Goal: Task Accomplishment & Management: Complete application form

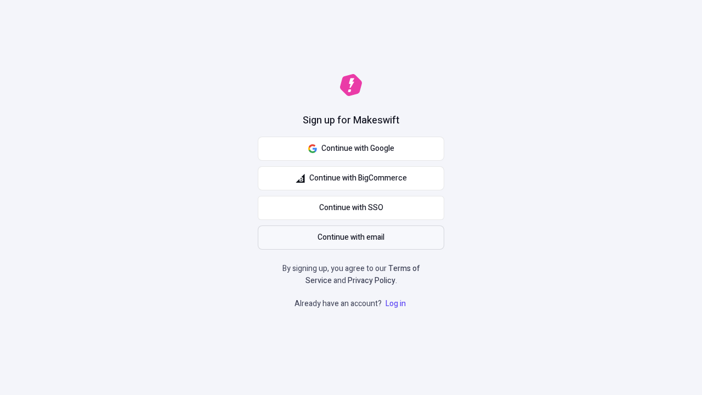
click at [351, 238] on span "Continue with email" at bounding box center [351, 238] width 67 height 12
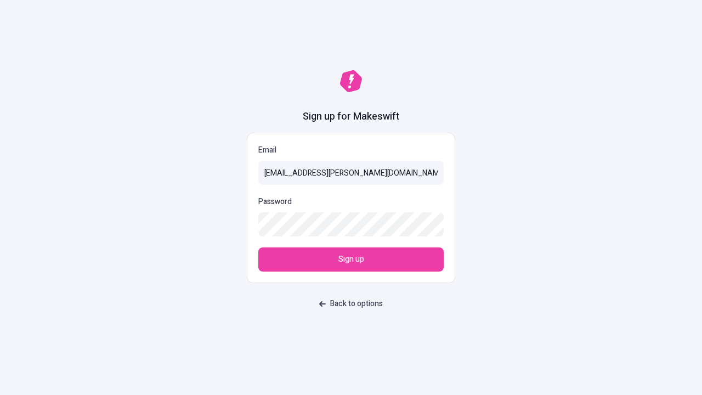
type input "sasha+test-ui+Fritz.Hodkiewicz29@makeswift.com"
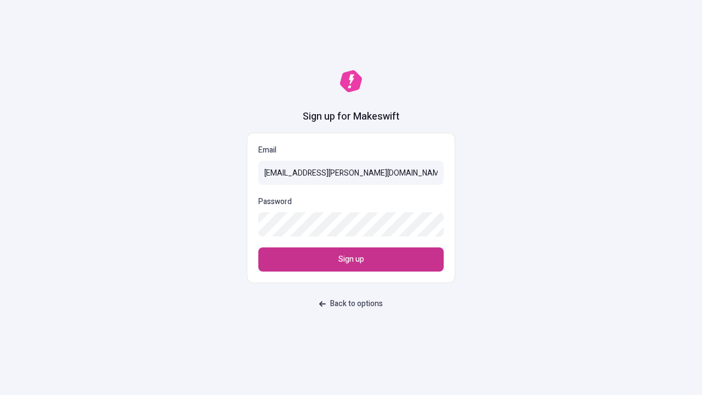
click at [351, 259] on span "Sign up" at bounding box center [351, 259] width 26 height 12
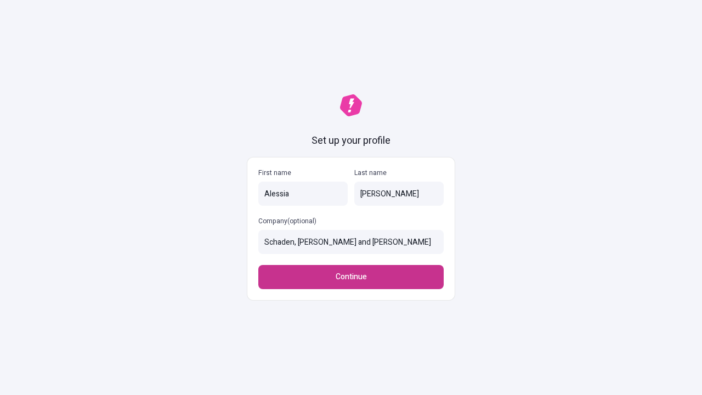
type input "Schaden, [PERSON_NAME] and [PERSON_NAME]"
click at [351, 271] on span "Continue" at bounding box center [351, 277] width 31 height 12
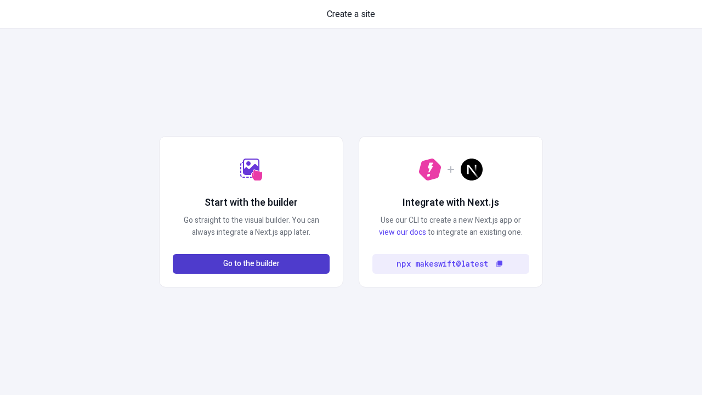
click at [251, 264] on span "Go to the builder" at bounding box center [251, 264] width 57 height 12
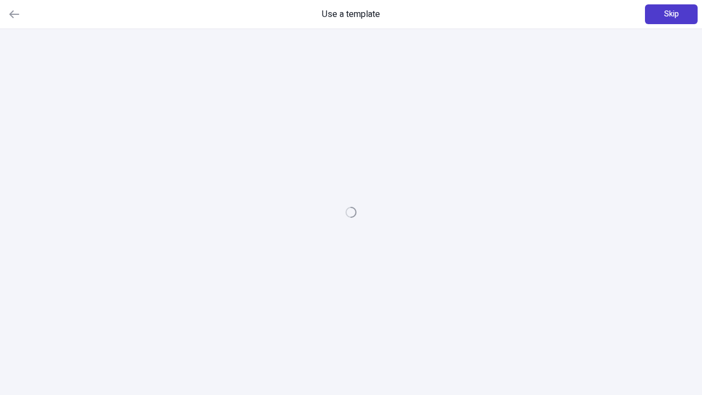
click at [671, 14] on span "Skip" at bounding box center [671, 14] width 15 height 12
